Goal: Navigation & Orientation: Find specific page/section

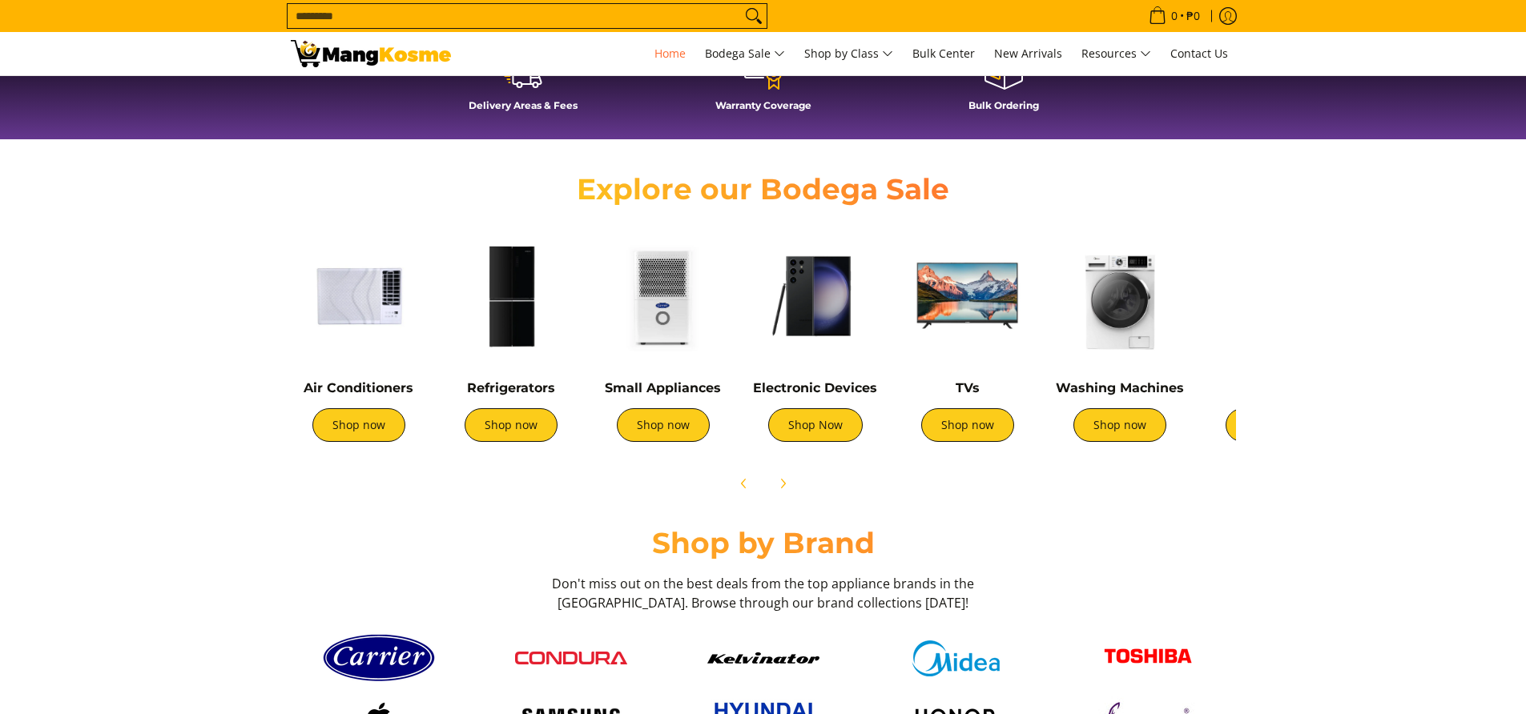
scroll to position [0, 10]
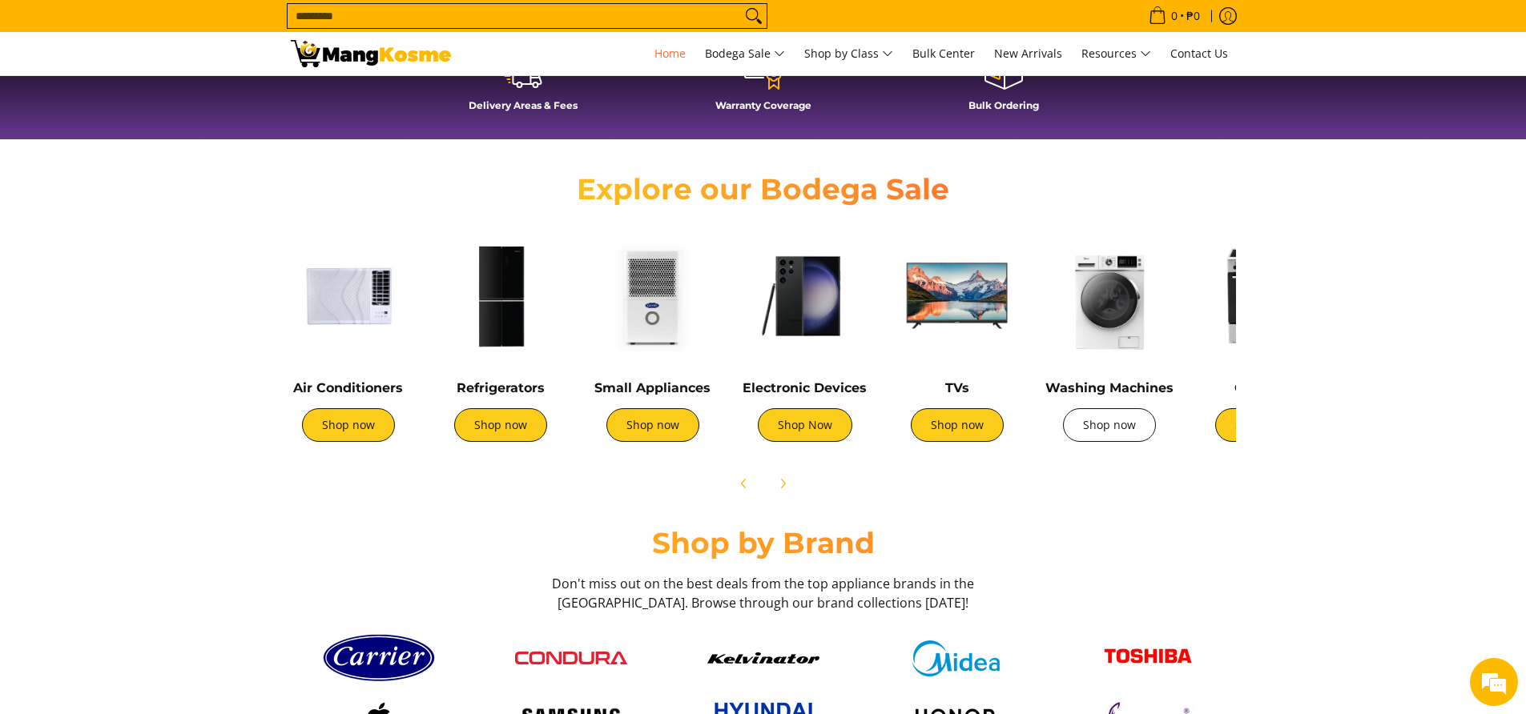
click at [1098, 324] on img at bounding box center [1109, 296] width 136 height 136
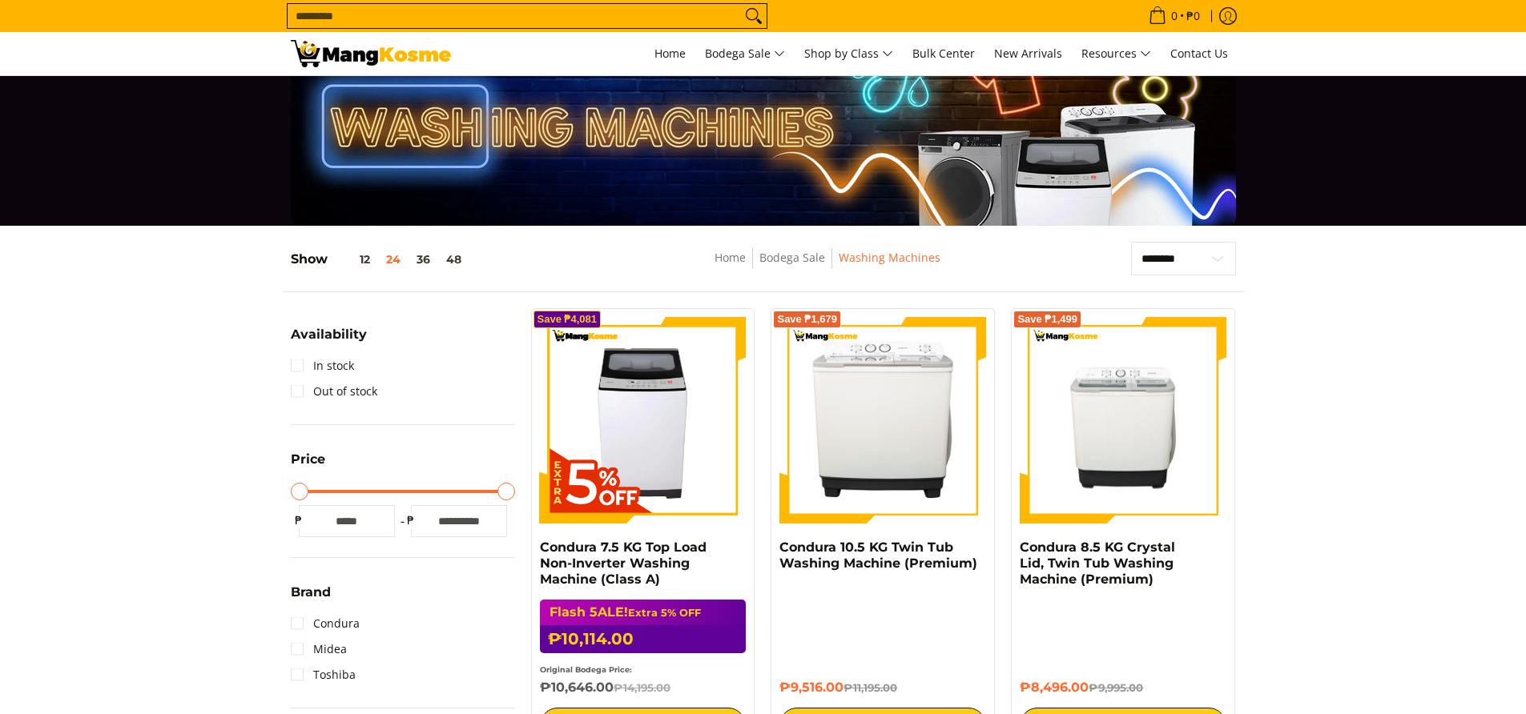
scroll to position [49, 0]
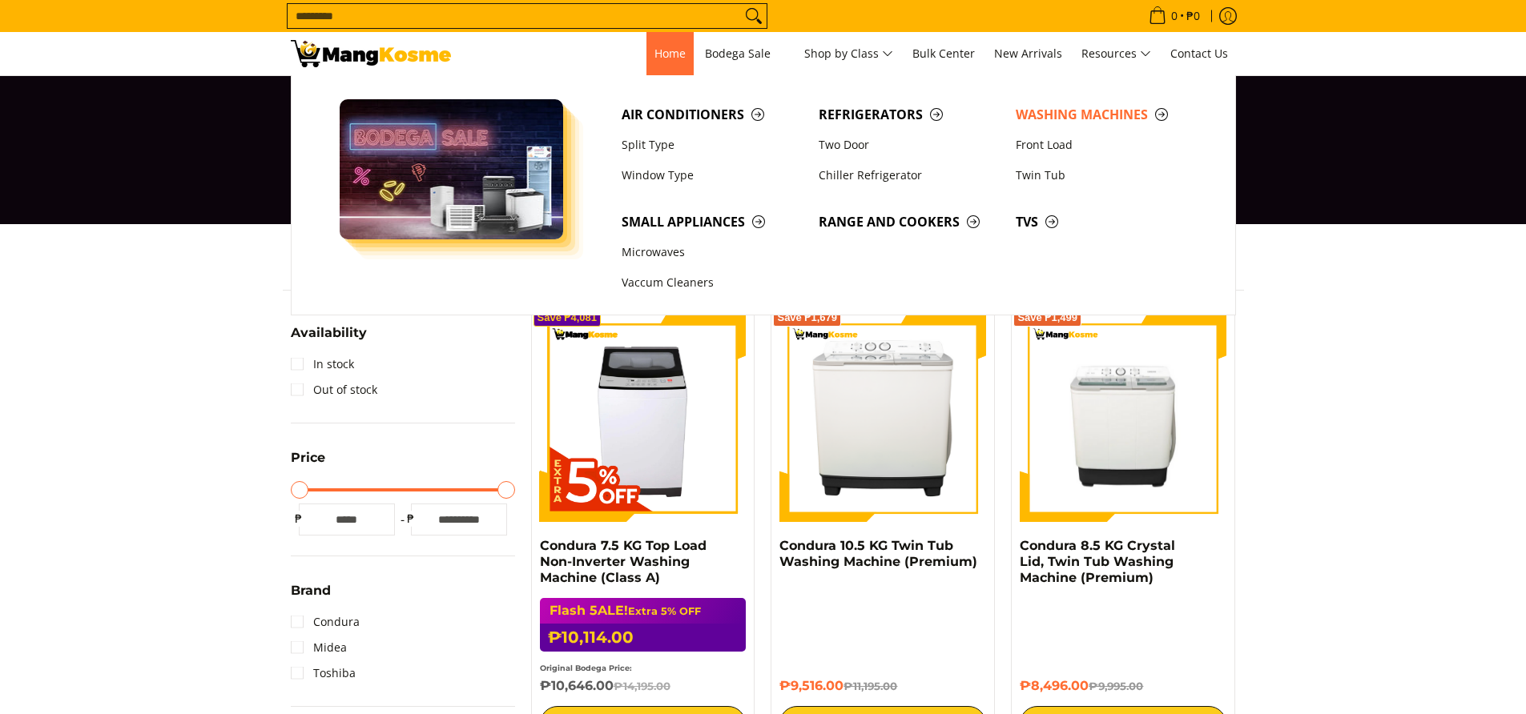
click at [677, 53] on span "Home" at bounding box center [669, 53] width 31 height 15
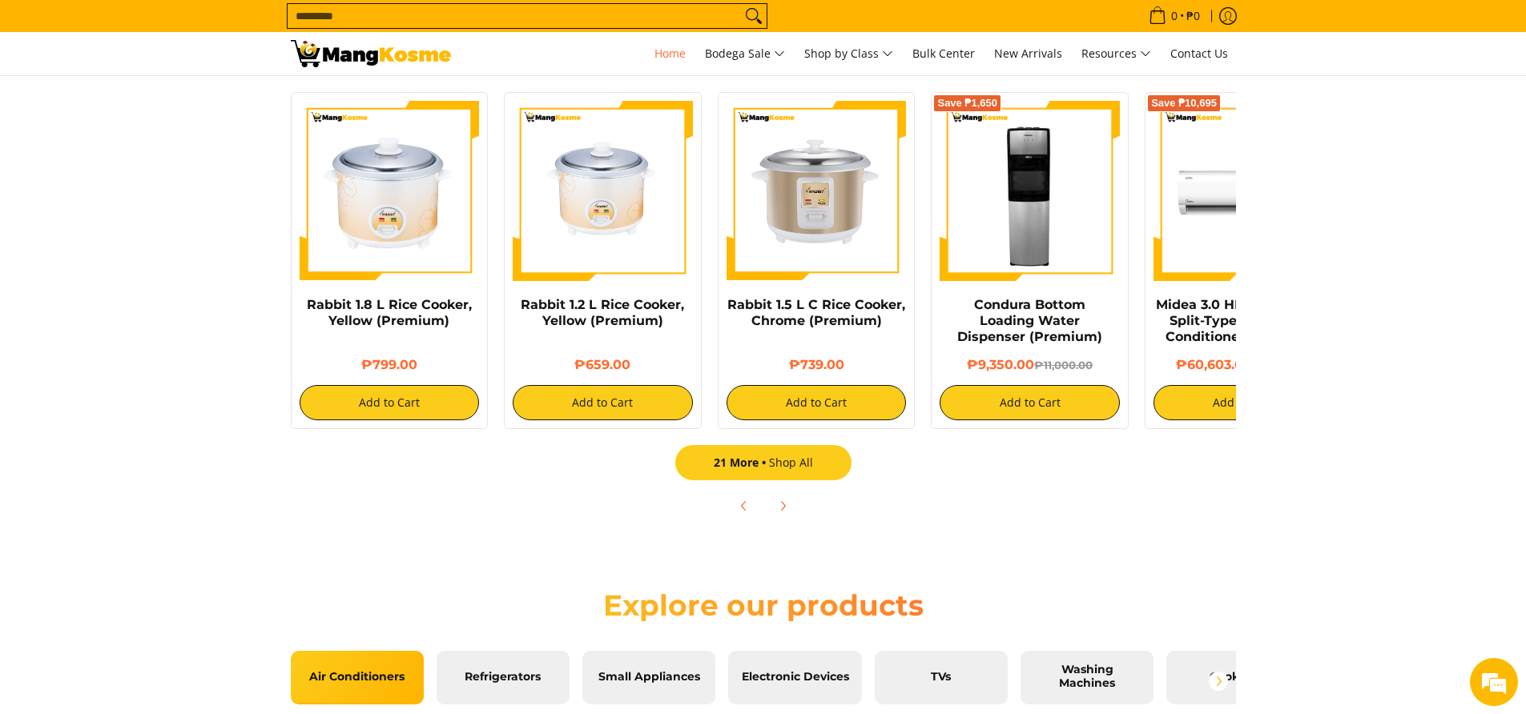
scroll to position [1265, 1]
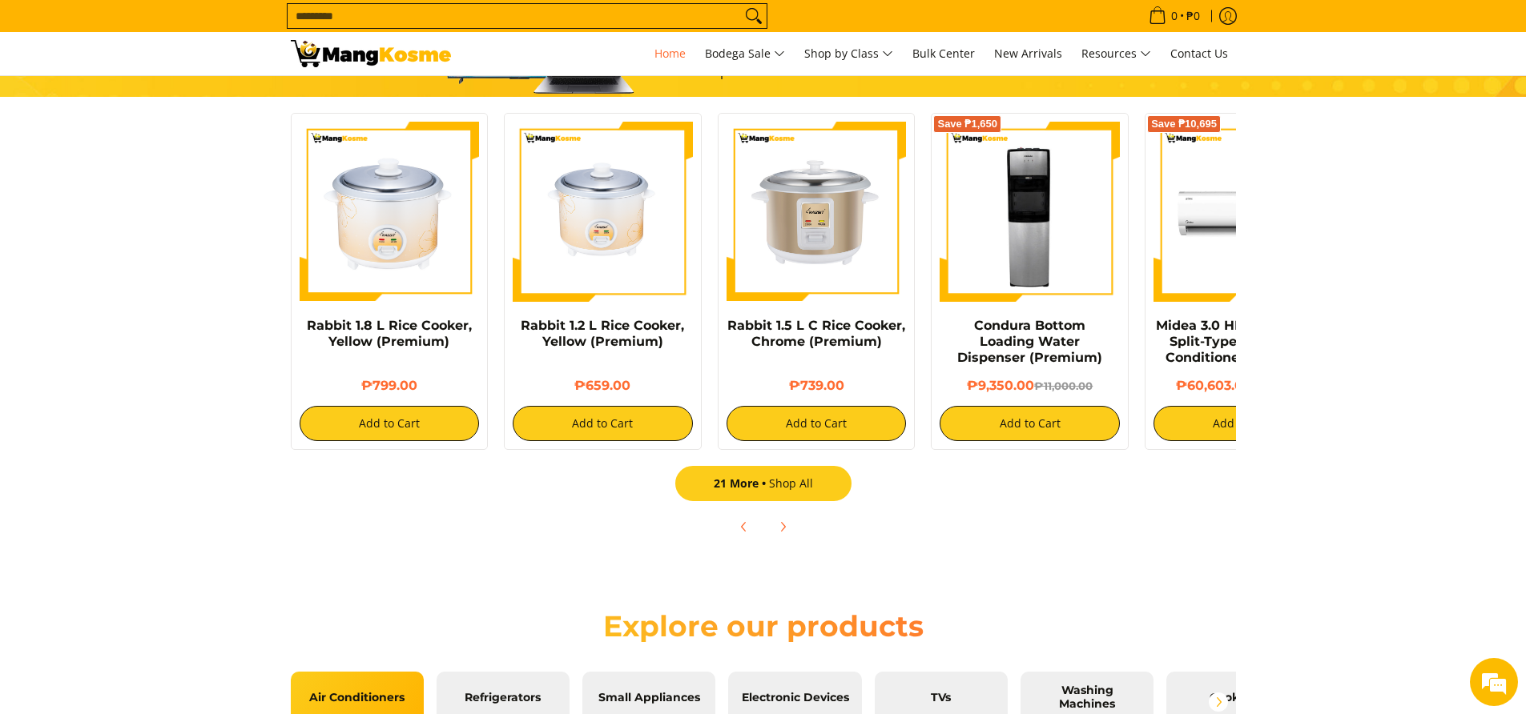
click at [807, 485] on link "21 More Shop All" at bounding box center [763, 483] width 176 height 35
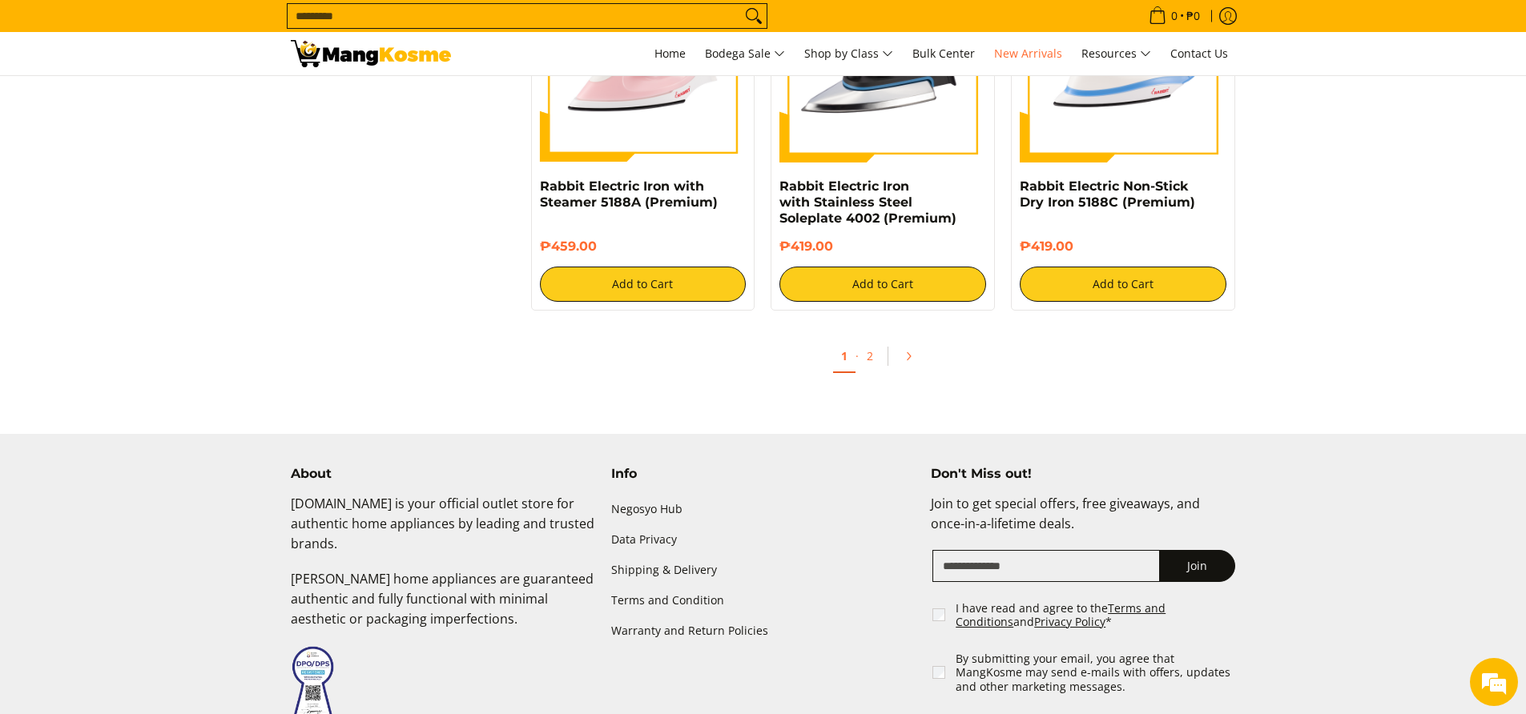
scroll to position [3274, 0]
click at [872, 362] on link "2" at bounding box center [870, 356] width 22 height 33
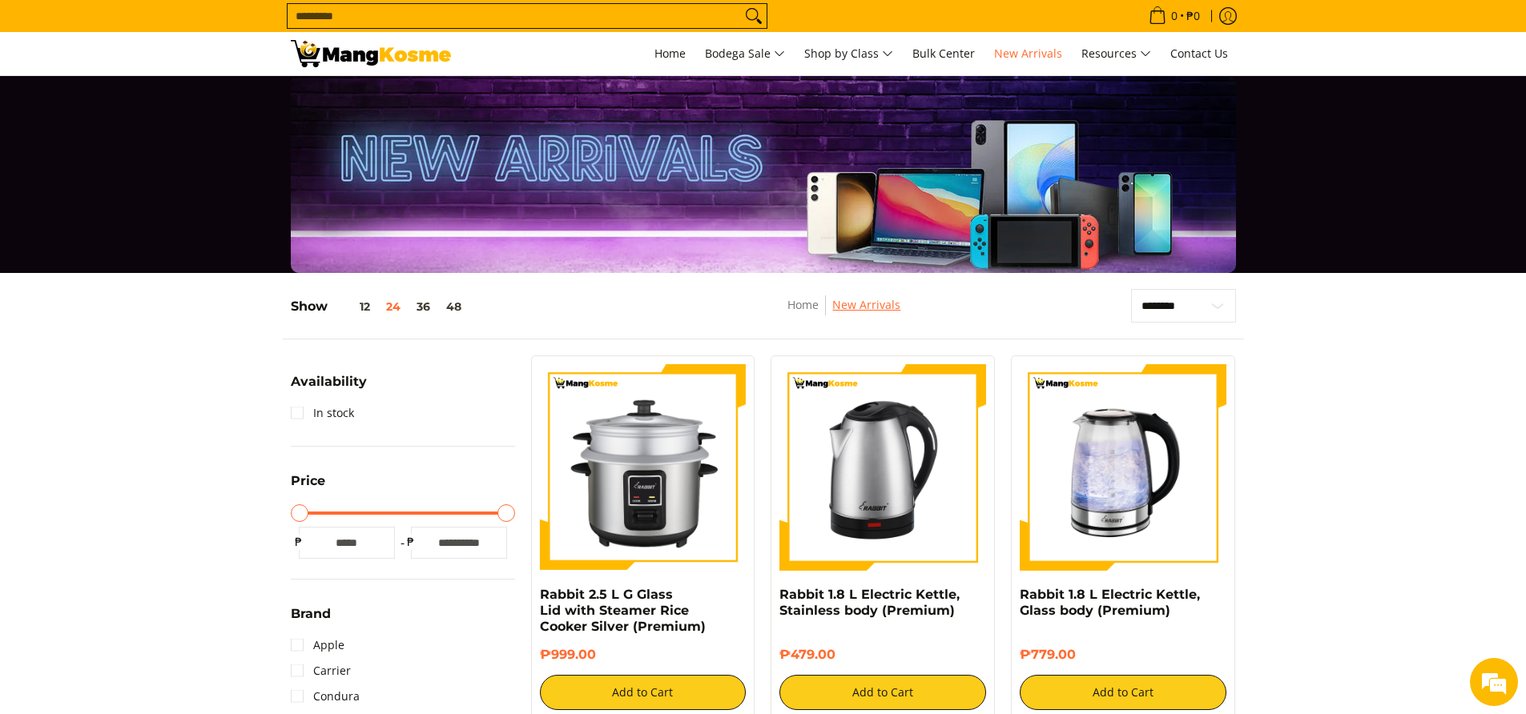
click at [891, 311] on link "New Arrivals" at bounding box center [866, 304] width 68 height 15
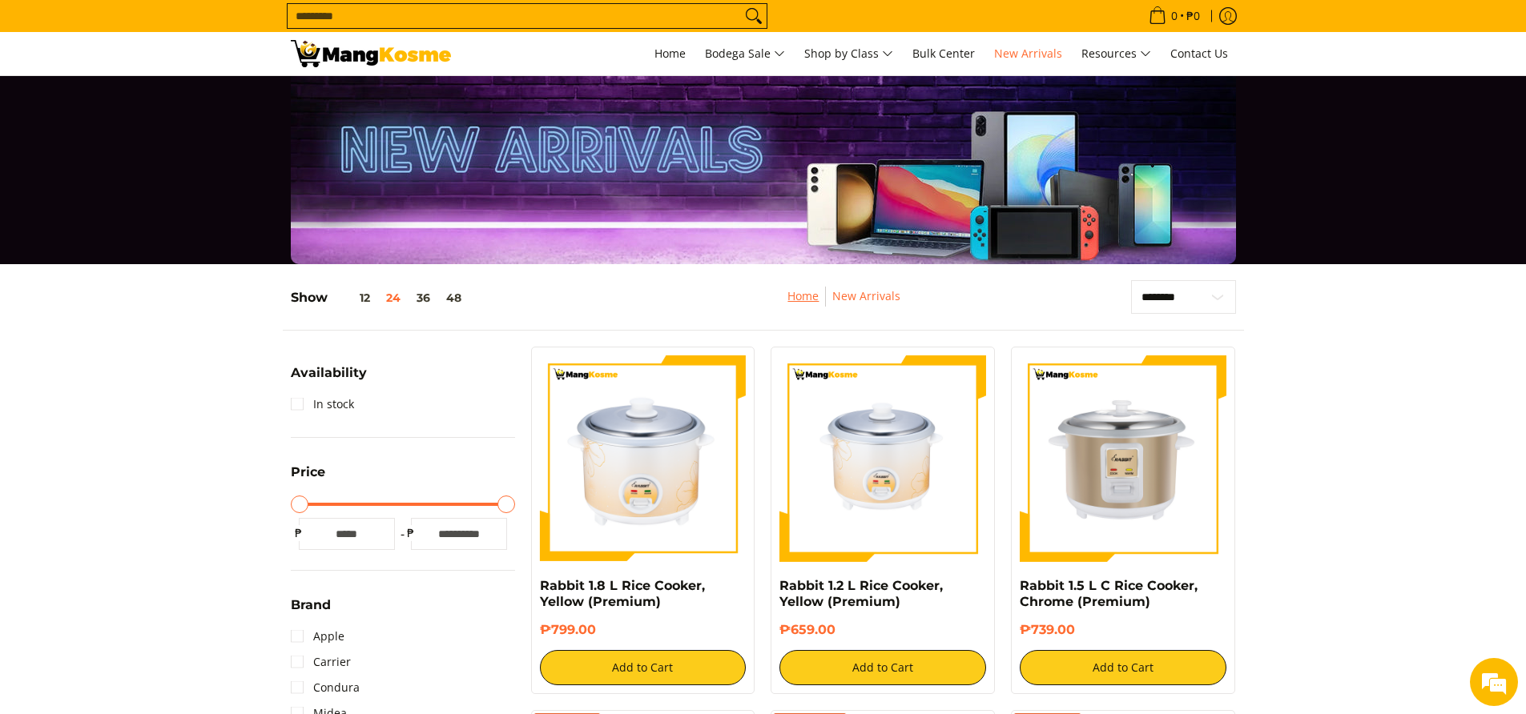
click at [808, 301] on link "Home" at bounding box center [802, 295] width 31 height 15
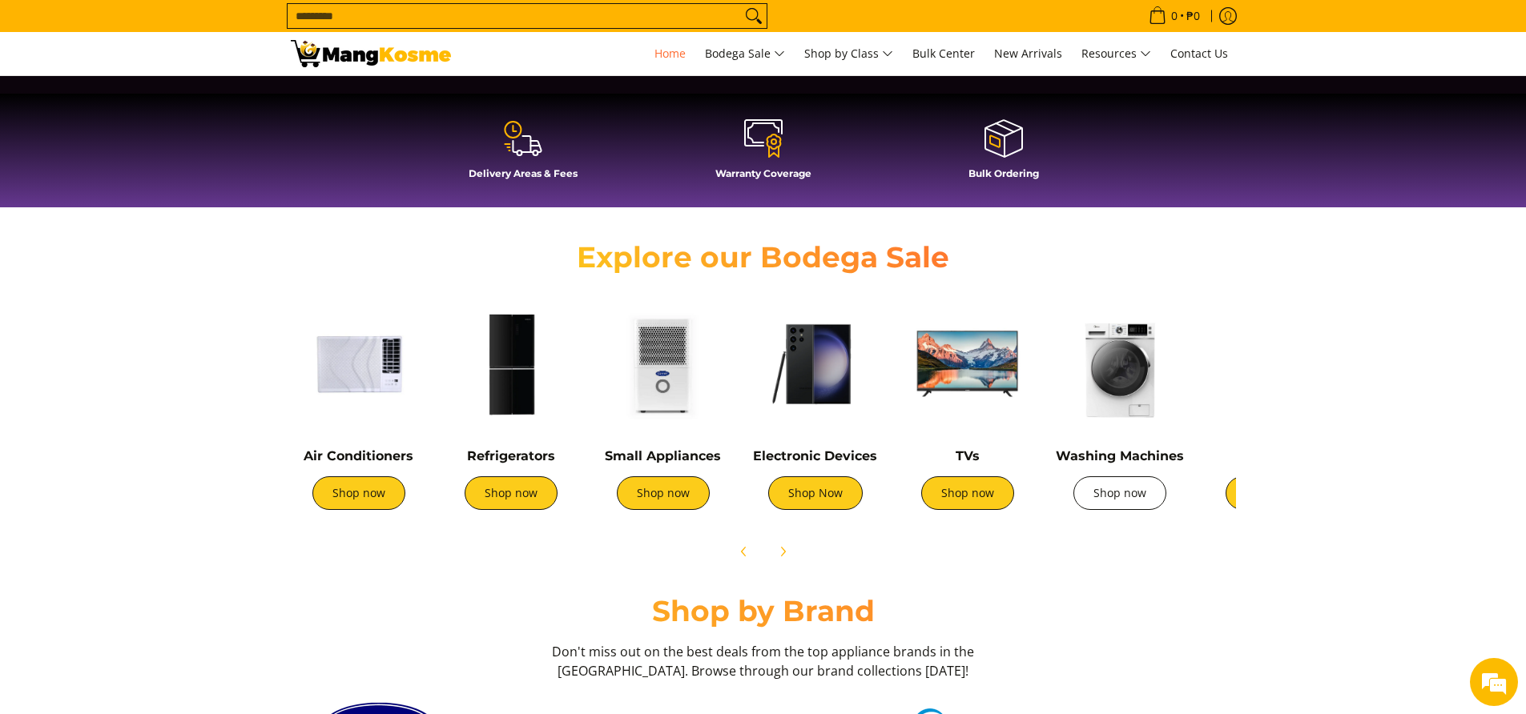
click at [1109, 503] on link "Shop now" at bounding box center [1119, 494] width 93 height 34
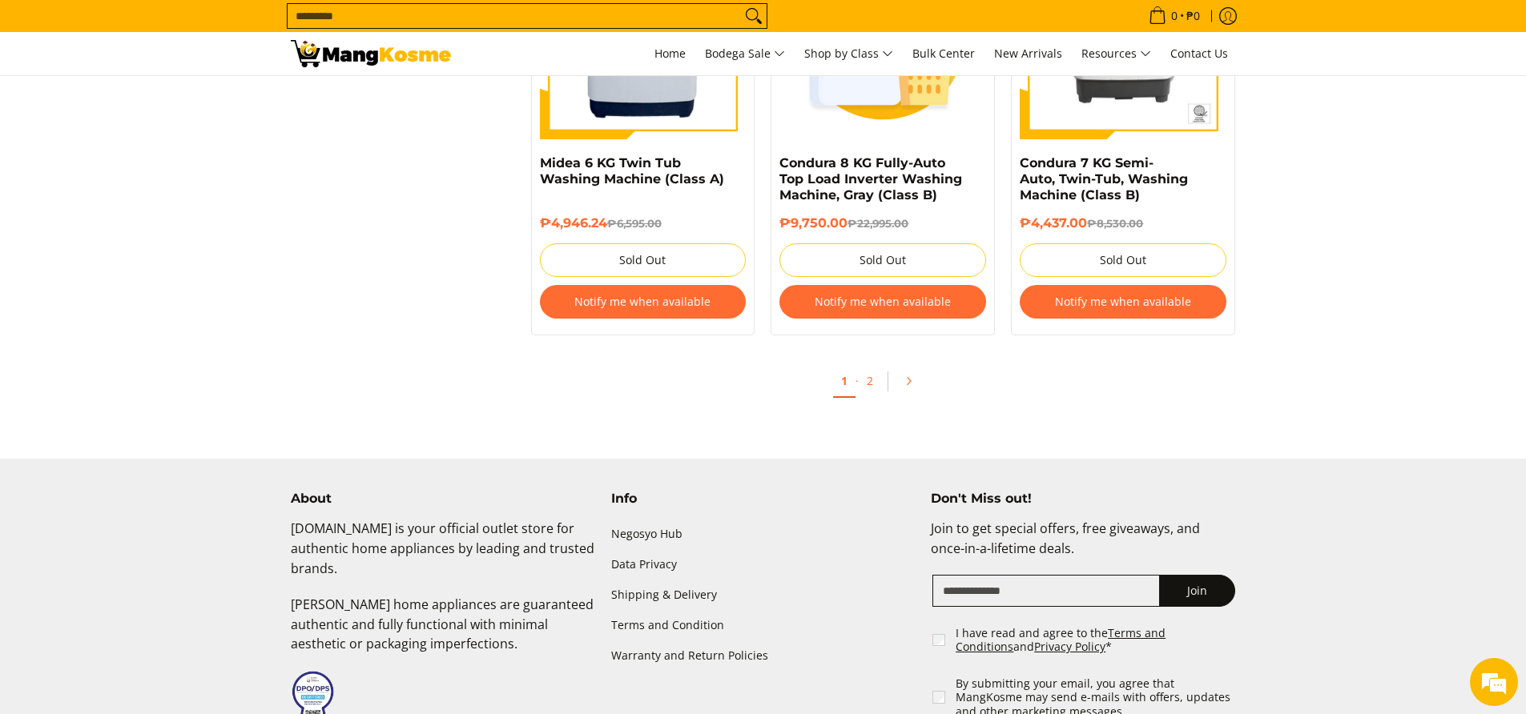
scroll to position [3445, 0]
